Goal: Transaction & Acquisition: Purchase product/service

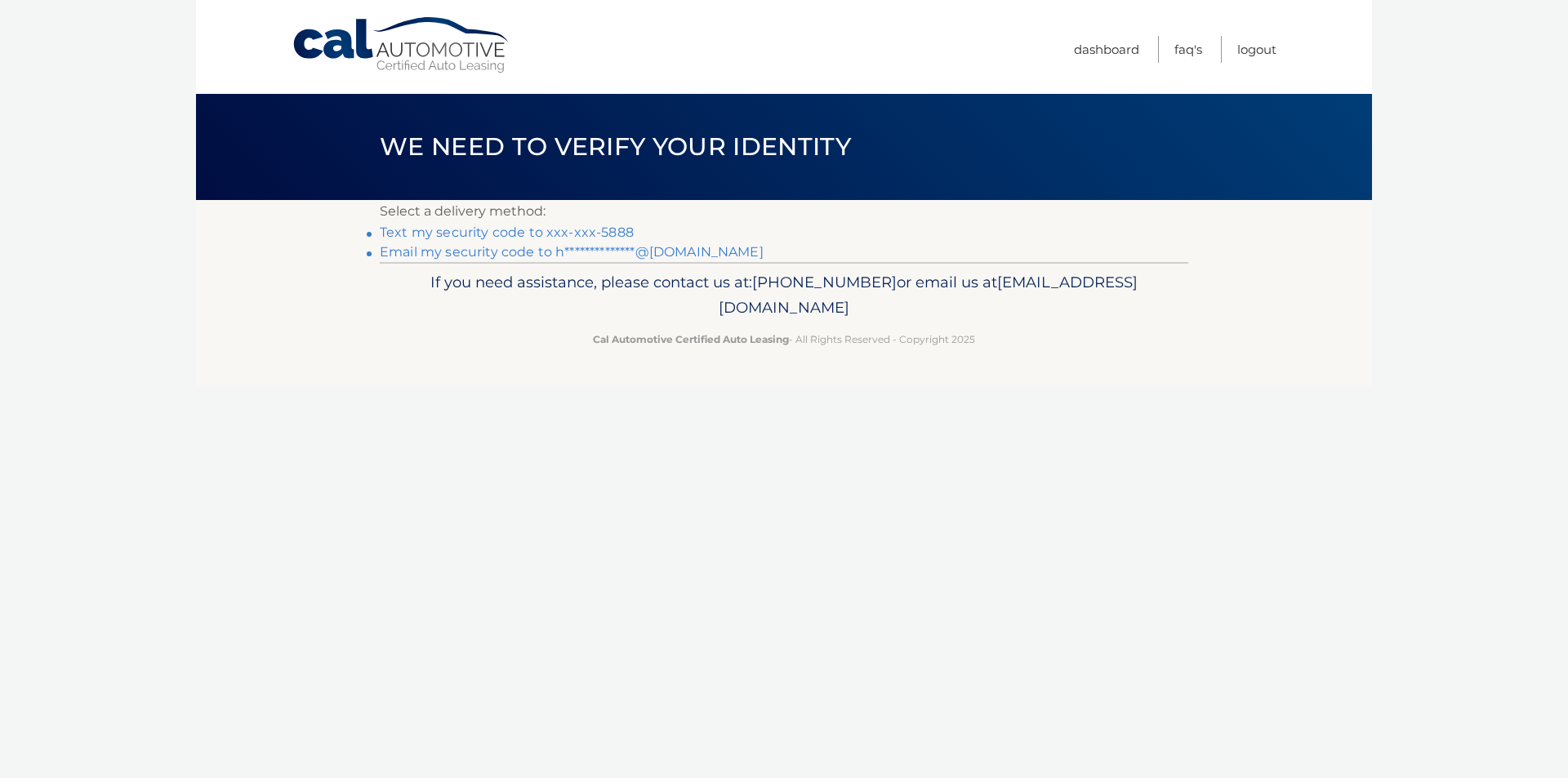
click at [554, 231] on link "Text my security code to xxx-xxx-5888" at bounding box center [506, 232] width 254 height 16
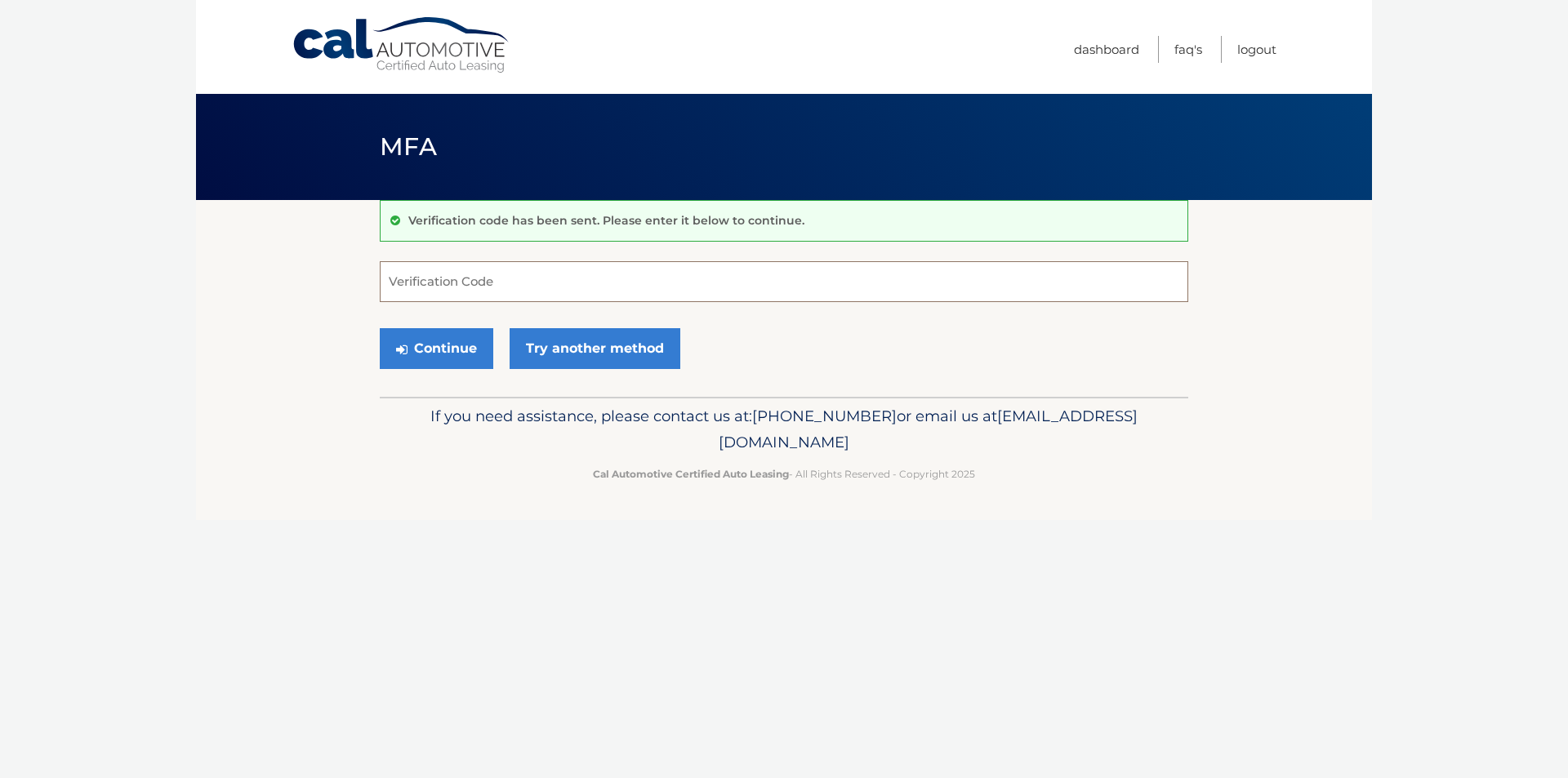
click at [443, 286] on input "Verification Code" at bounding box center [784, 282] width 809 height 41
type input "349103"
click at [435, 346] on button "Continue" at bounding box center [436, 349] width 113 height 41
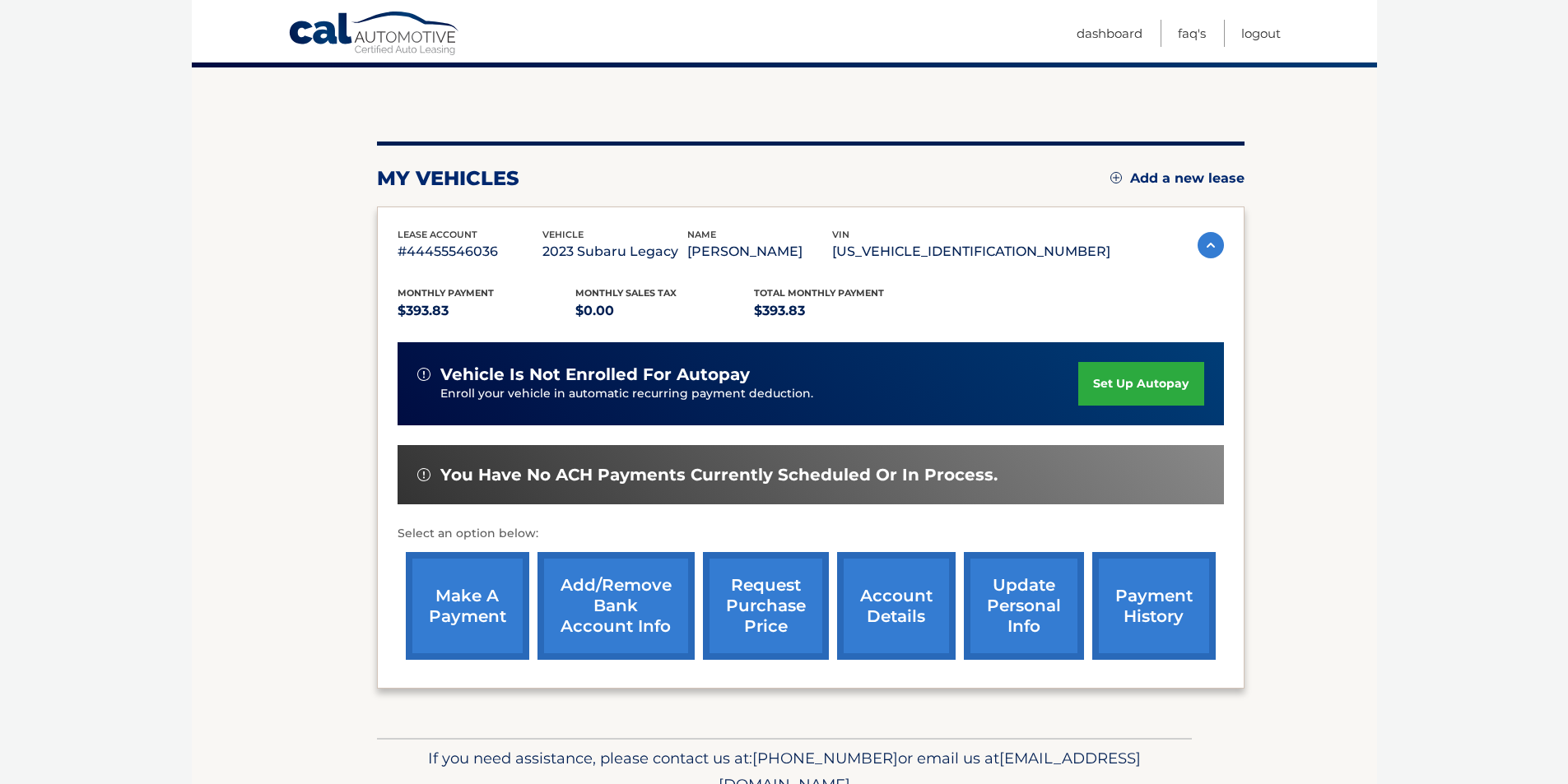
scroll to position [138, 0]
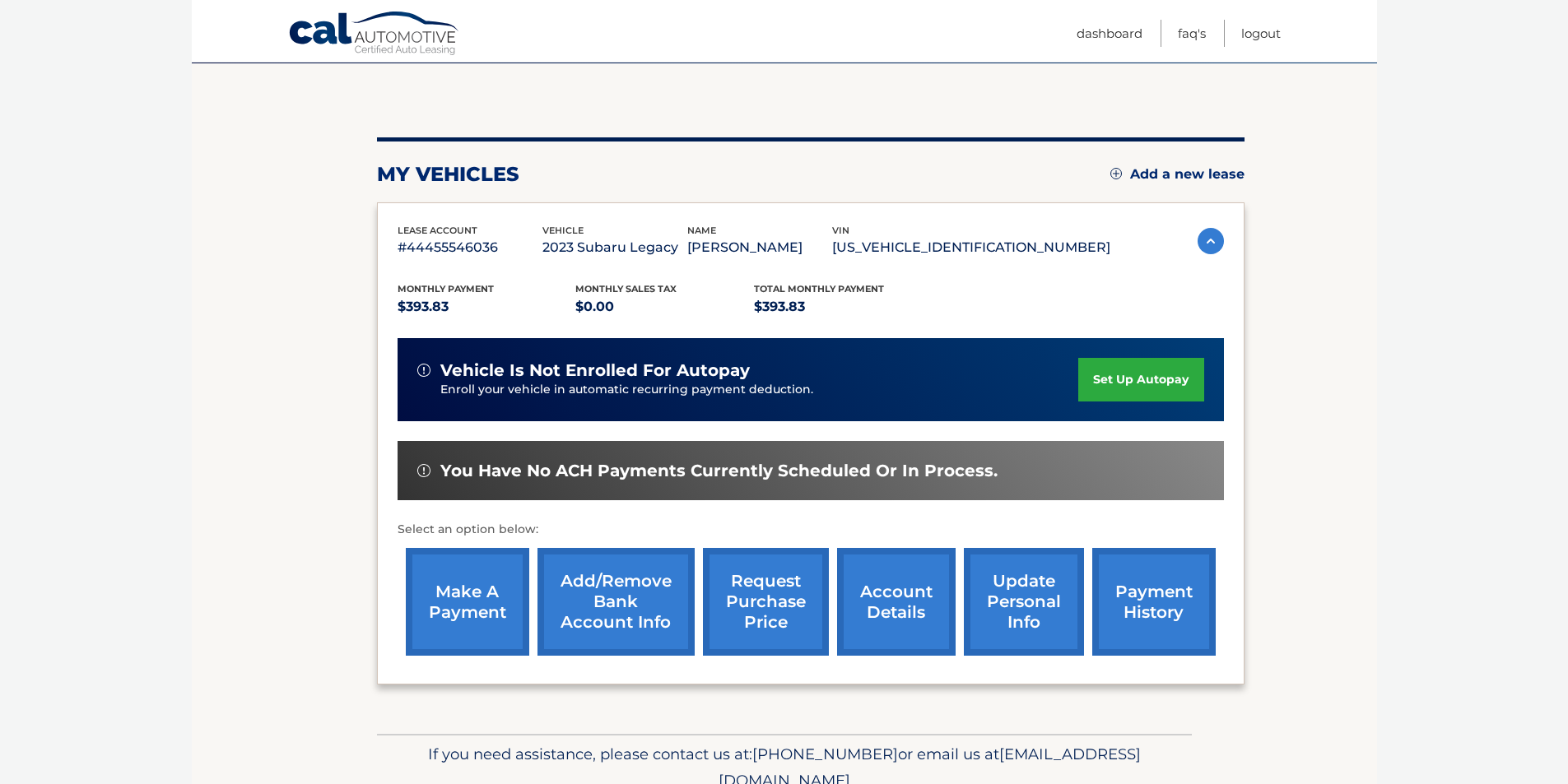
click at [461, 589] on link "make a payment" at bounding box center [468, 602] width 124 height 108
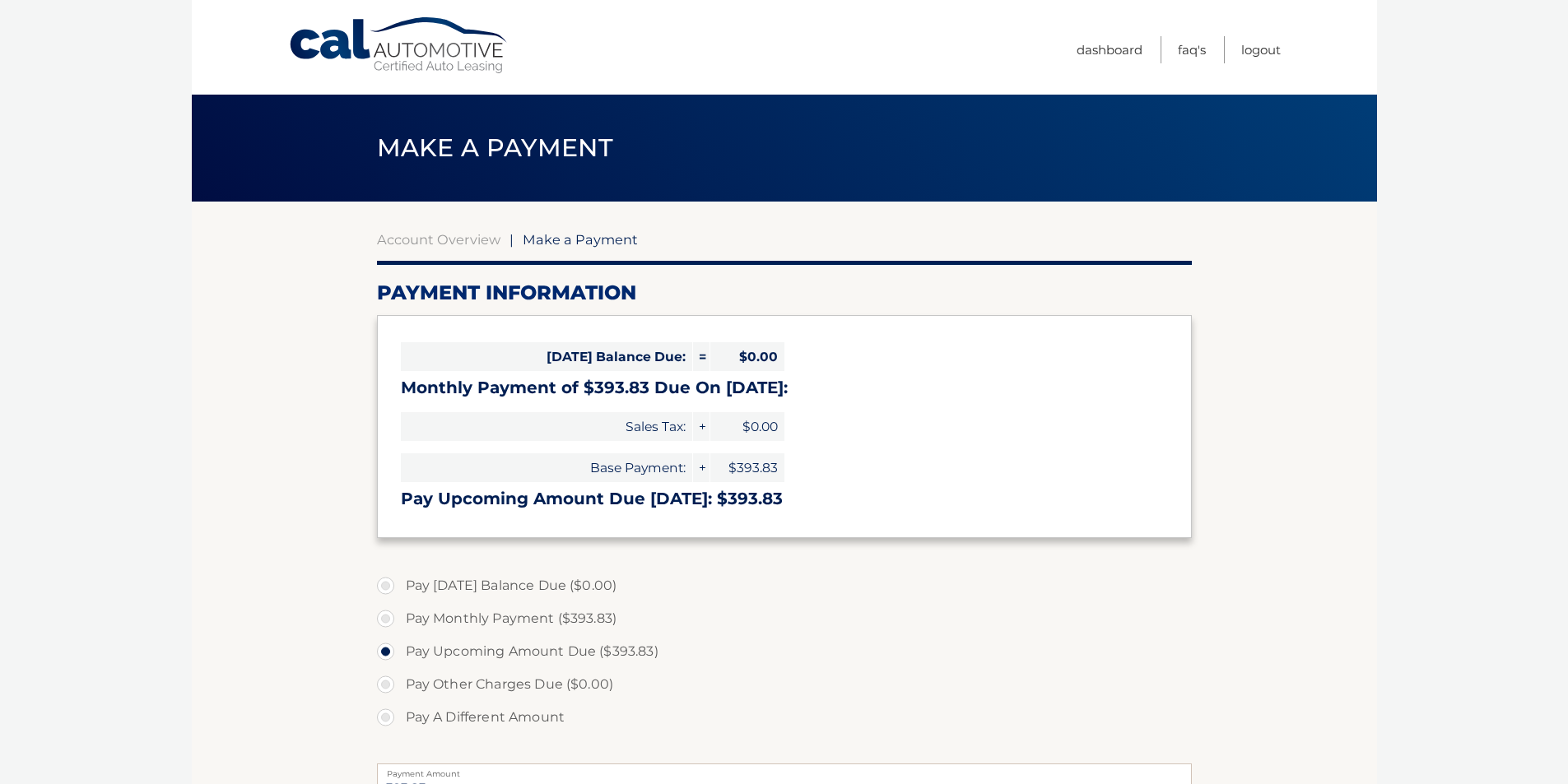
select select "NzExNTExYmMtZjYxZC00Nzc2LTkxYjQtMzBhODQ3ZjQ1MGI3"
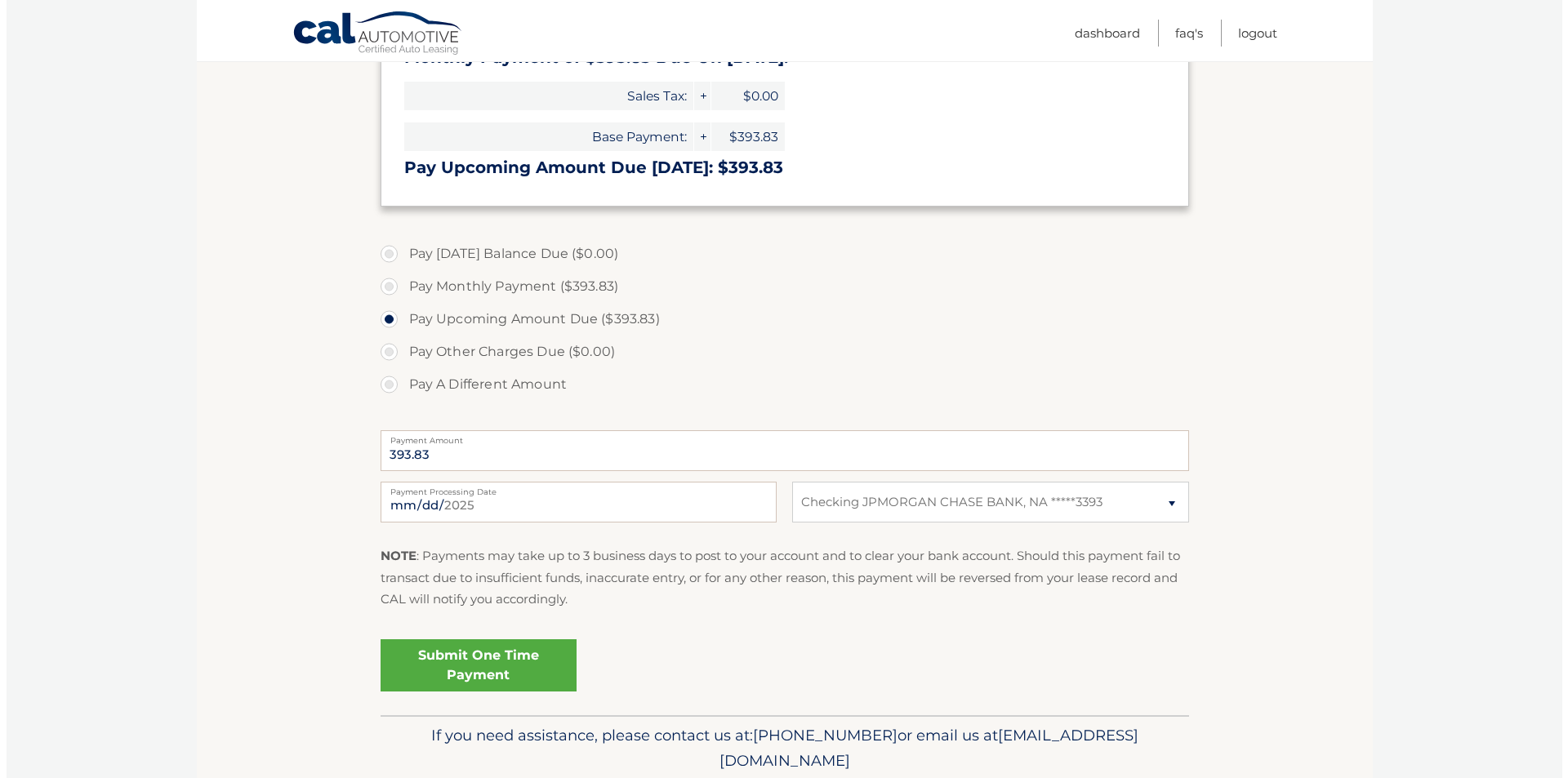
scroll to position [333, 0]
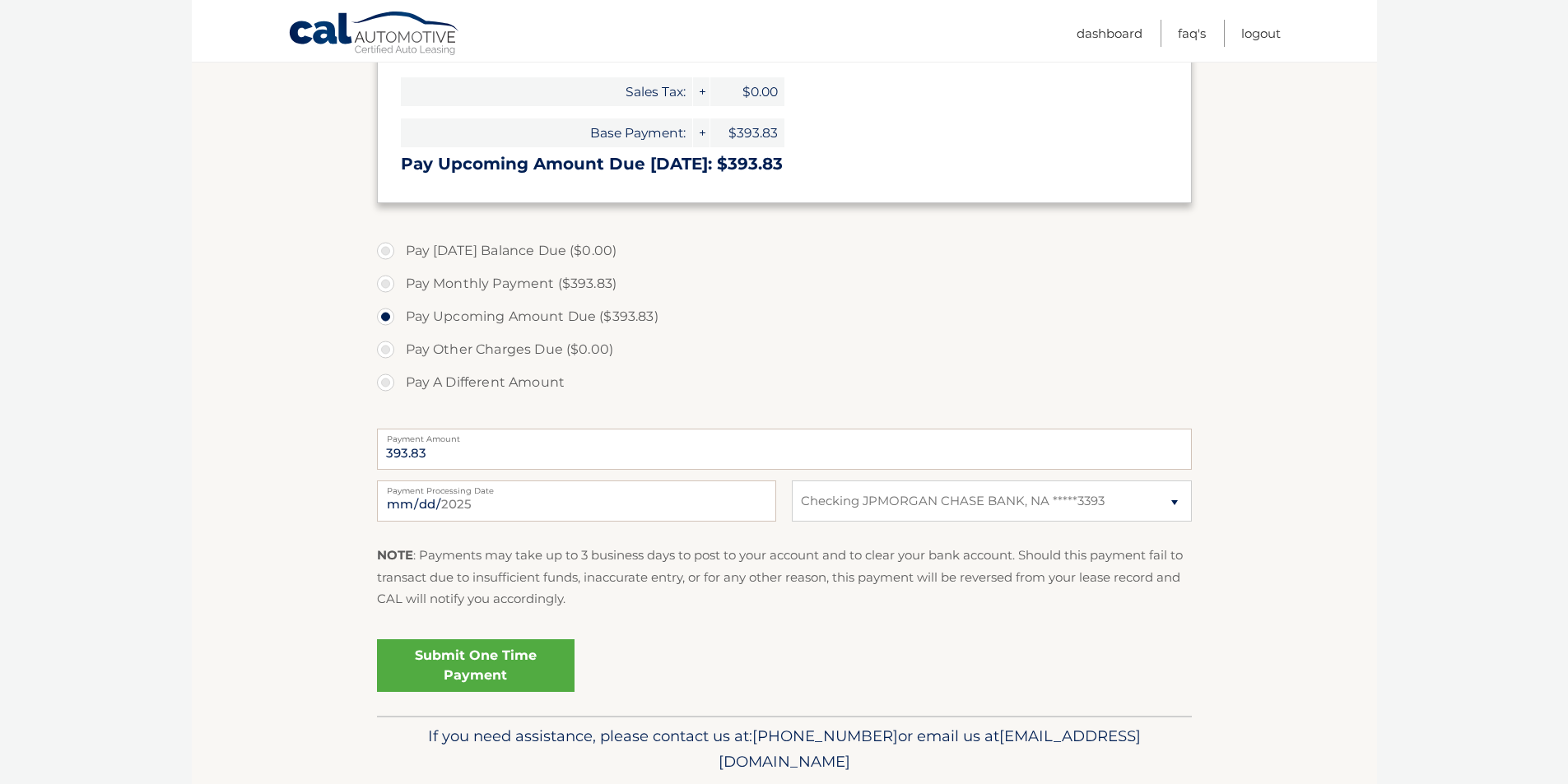
click at [454, 665] on link "Submit One Time Payment" at bounding box center [475, 666] width 197 height 53
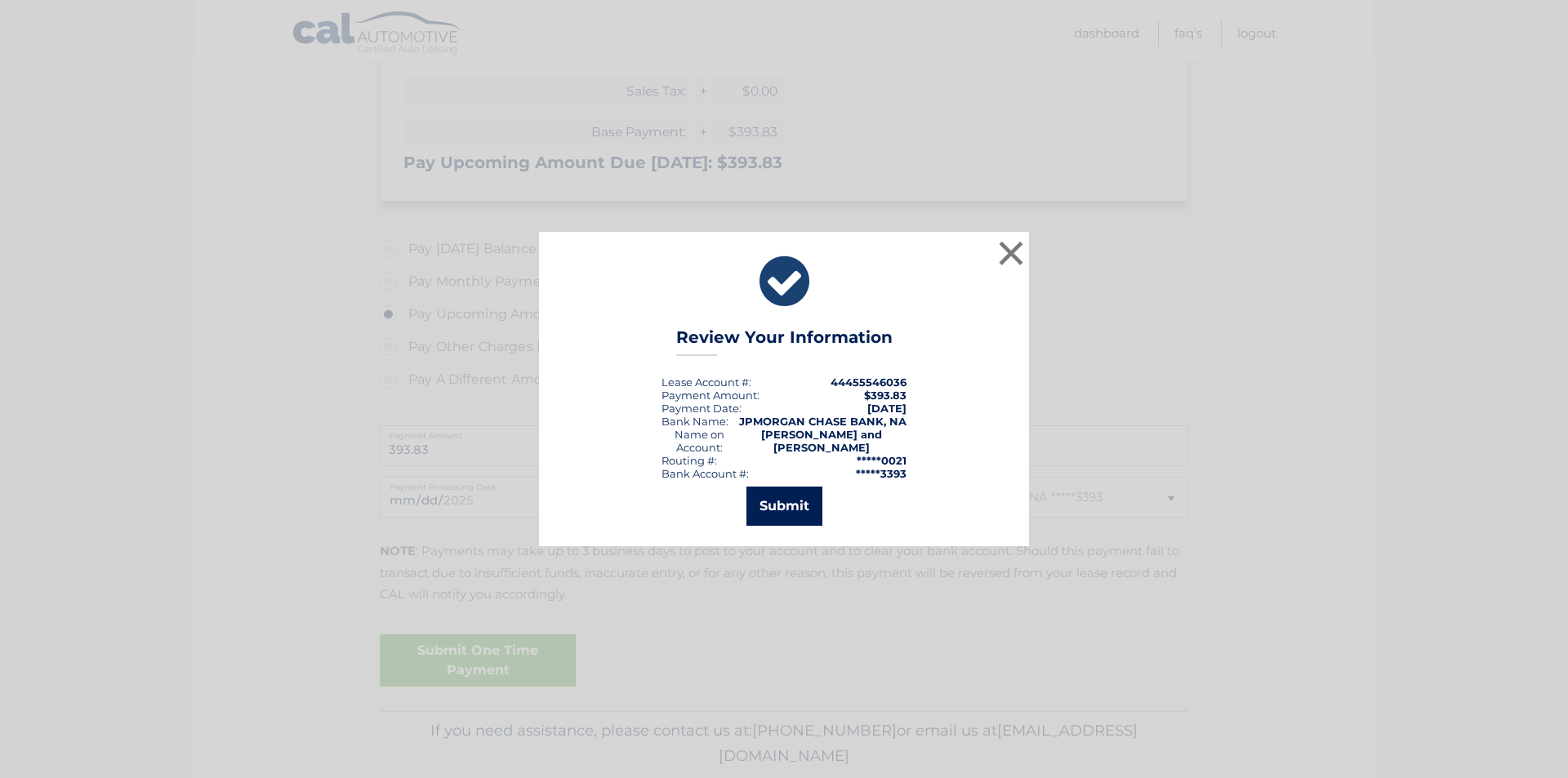
click at [783, 504] on button "Submit" at bounding box center [784, 506] width 76 height 39
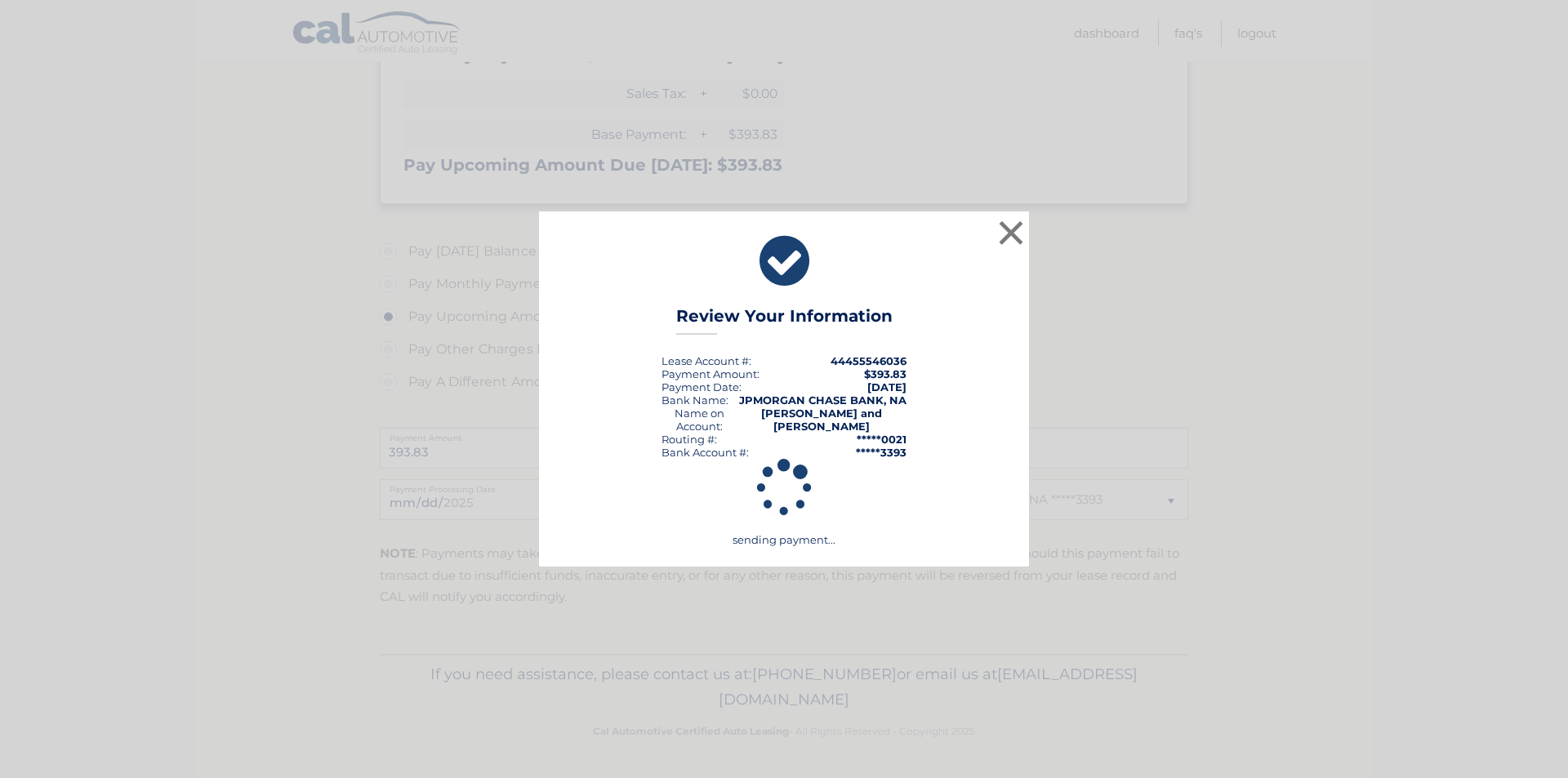
scroll to position [330, 0]
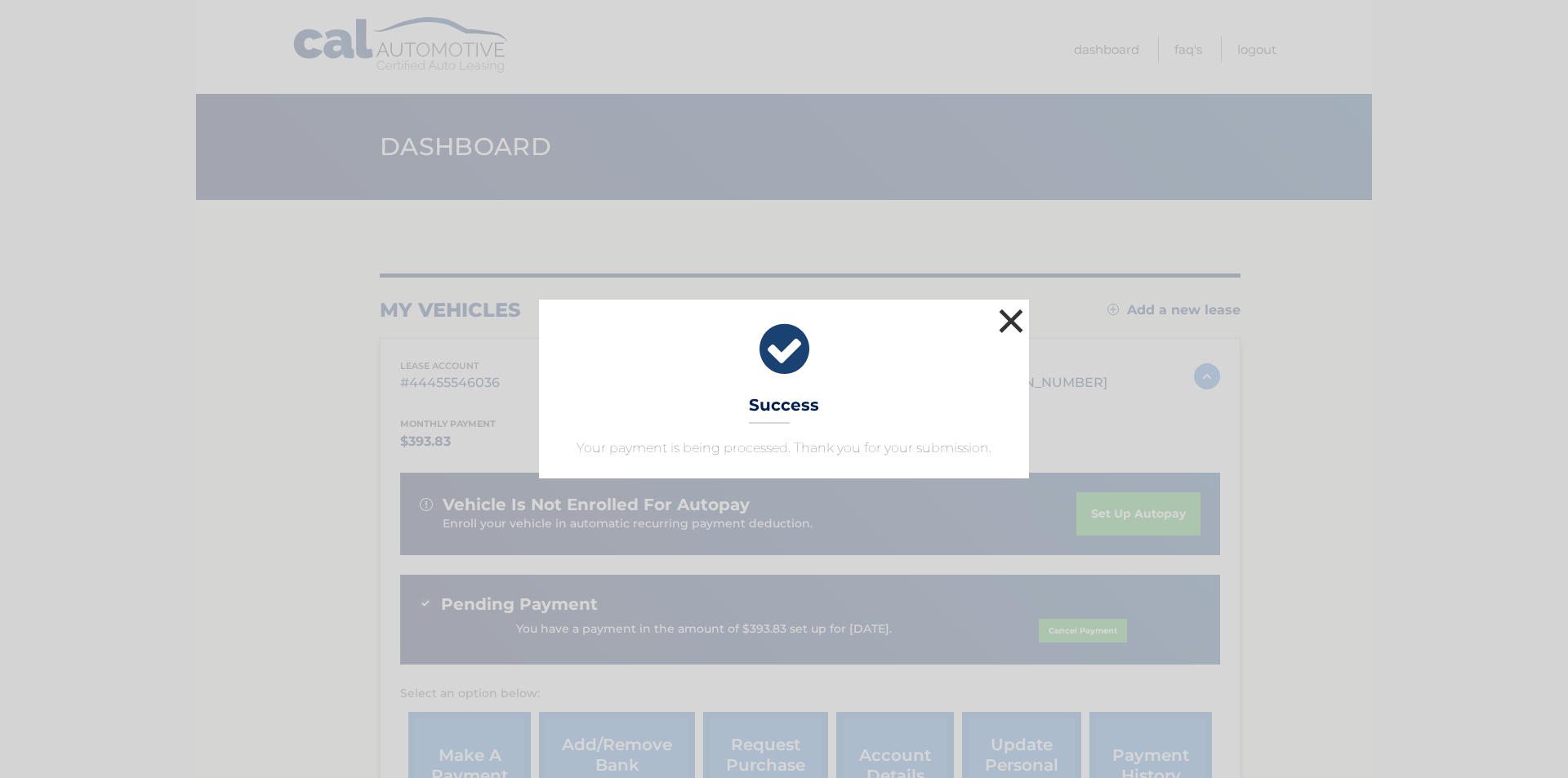
click at [999, 323] on button "×" at bounding box center [1010, 321] width 33 height 33
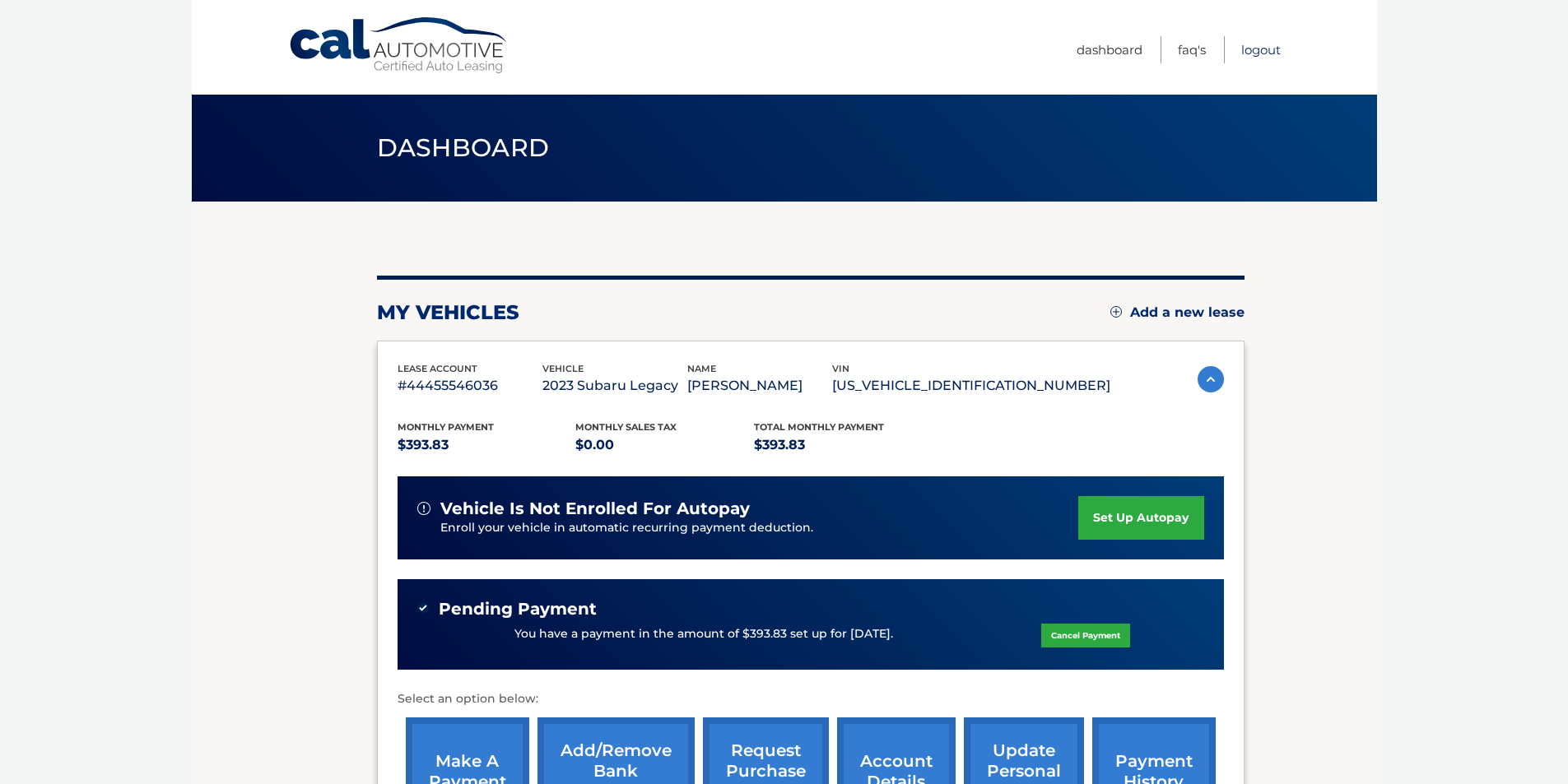
click at [1256, 44] on link "Logout" at bounding box center [1261, 49] width 40 height 27
